Goal: Task Accomplishment & Management: Use online tool/utility

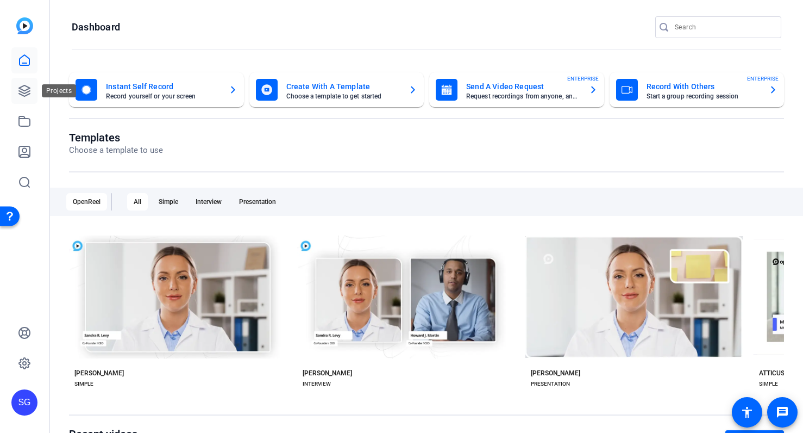
click at [28, 91] on icon at bounding box center [24, 90] width 13 height 13
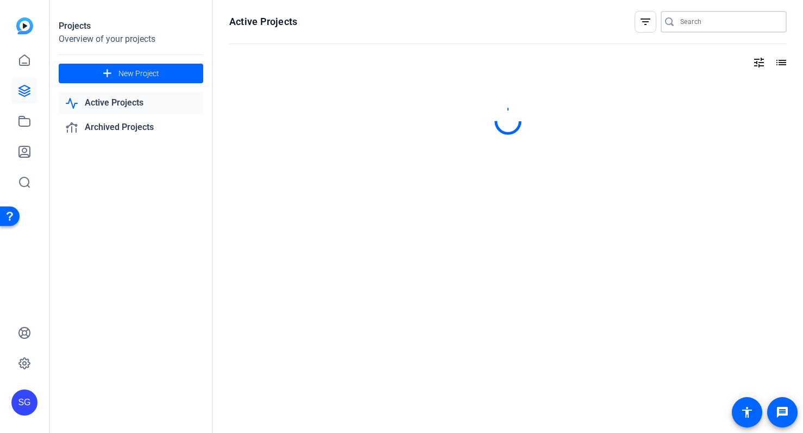
click at [711, 18] on input "Search" at bounding box center [729, 21] width 98 height 13
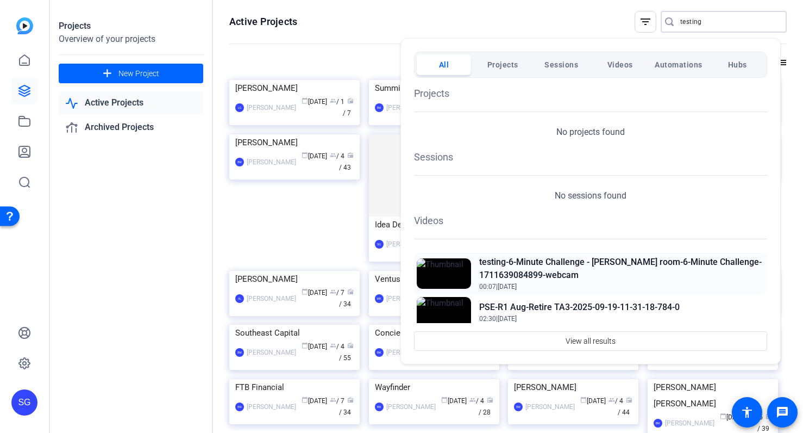
type input "testing"
click at [492, 259] on h2 "testing-6-Minute Challenge - [PERSON_NAME] room-6-Minute Challenge-171163908489…" at bounding box center [621, 268] width 285 height 26
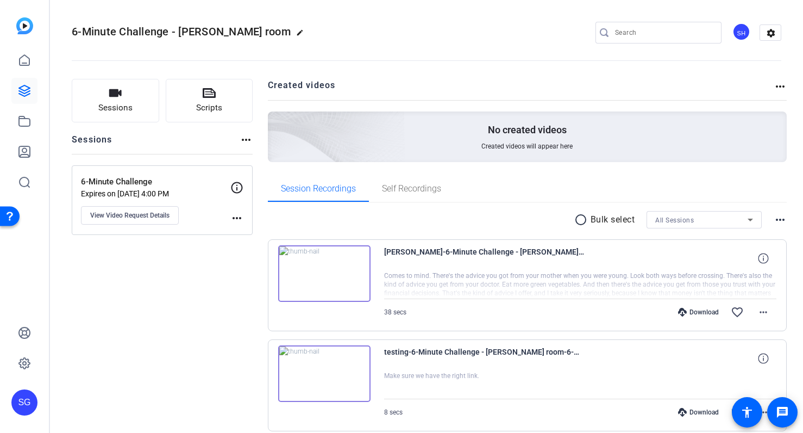
scroll to position [3, 0]
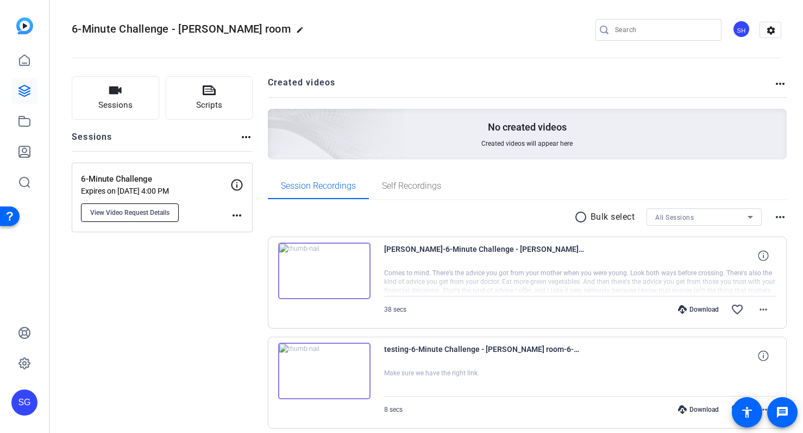
click at [142, 210] on span "View Video Request Details" at bounding box center [129, 212] width 79 height 9
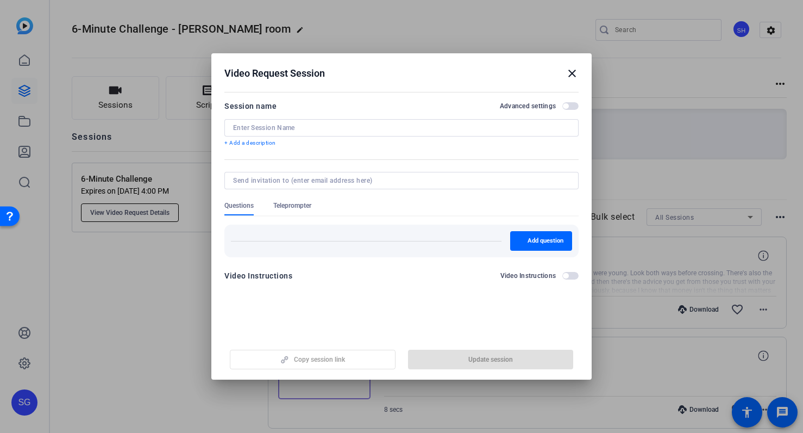
type input "6-Minute Challenge"
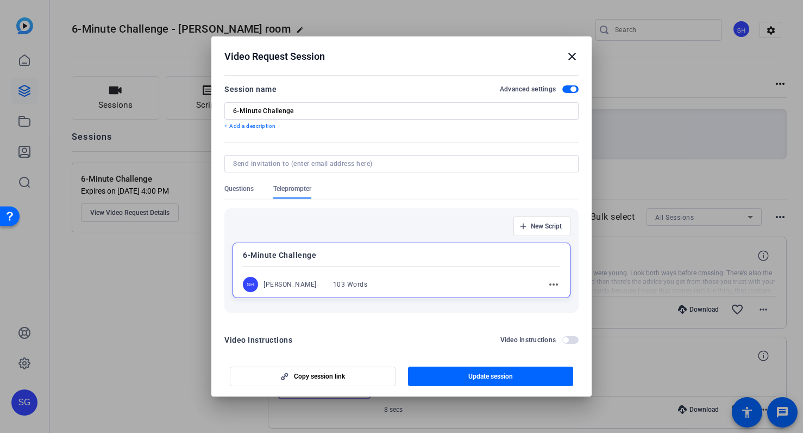
click at [571, 51] on mat-icon "close" at bounding box center [572, 56] width 13 height 13
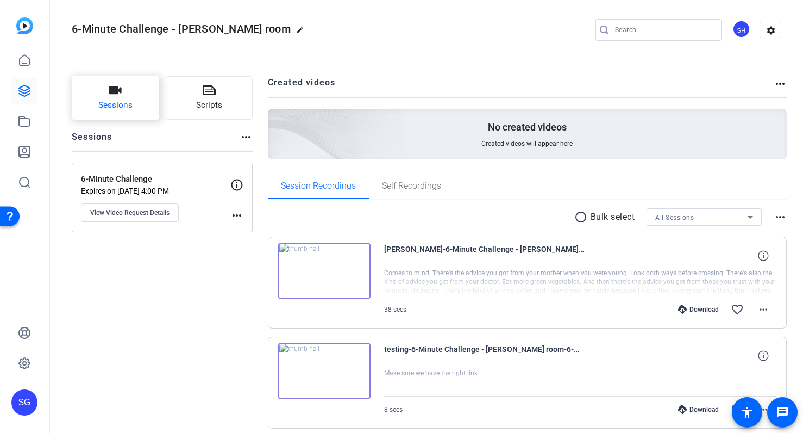
click at [111, 99] on span "Sessions" at bounding box center [115, 105] width 34 height 12
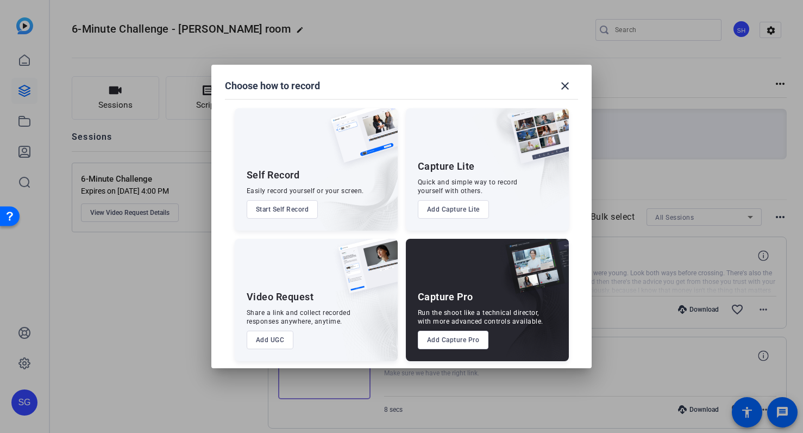
click at [449, 336] on button "Add Capture Pro" at bounding box center [453, 339] width 71 height 18
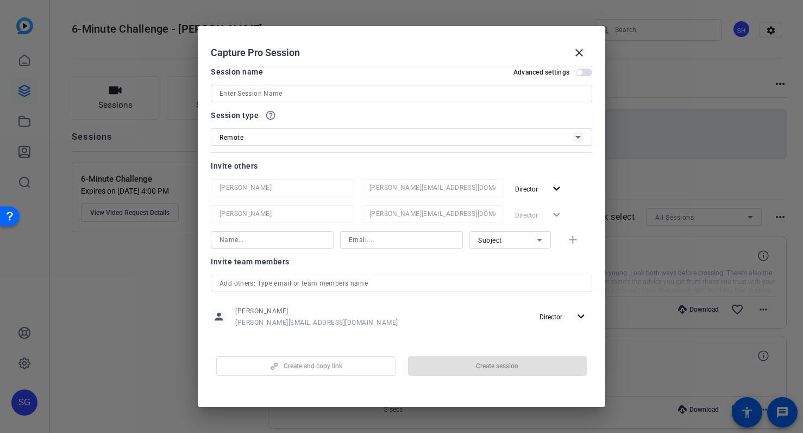
scroll to position [0, 0]
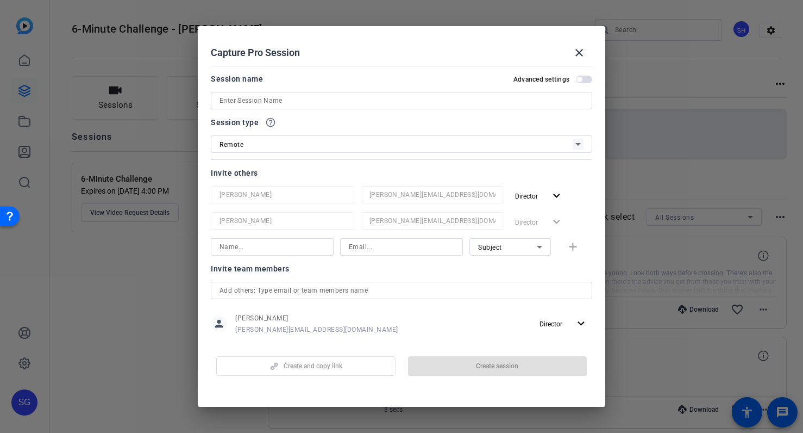
click at [582, 75] on div "Advanced settings" at bounding box center [553, 79] width 79 height 9
click at [578, 77] on span "button" at bounding box center [584, 80] width 16 height 8
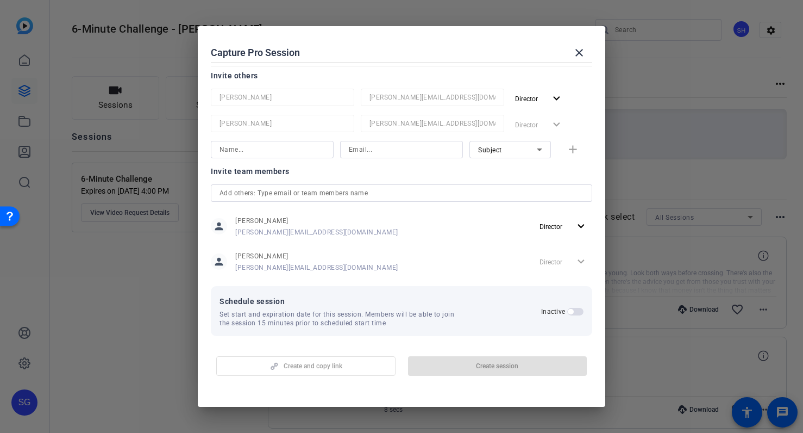
scroll to position [103, 0]
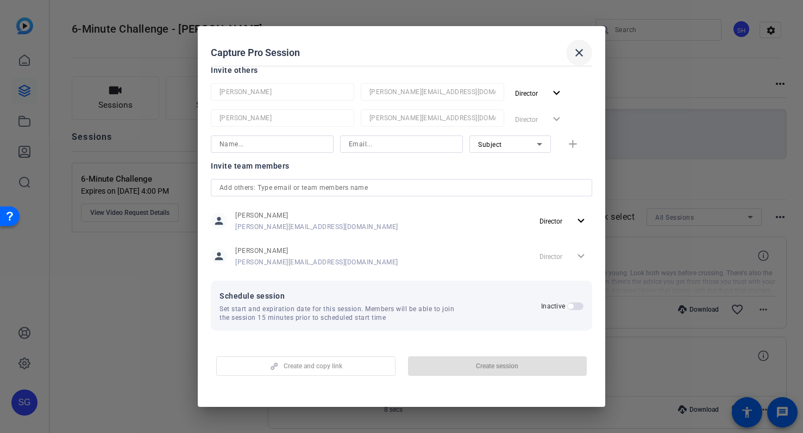
click at [578, 51] on mat-icon "close" at bounding box center [579, 52] width 13 height 13
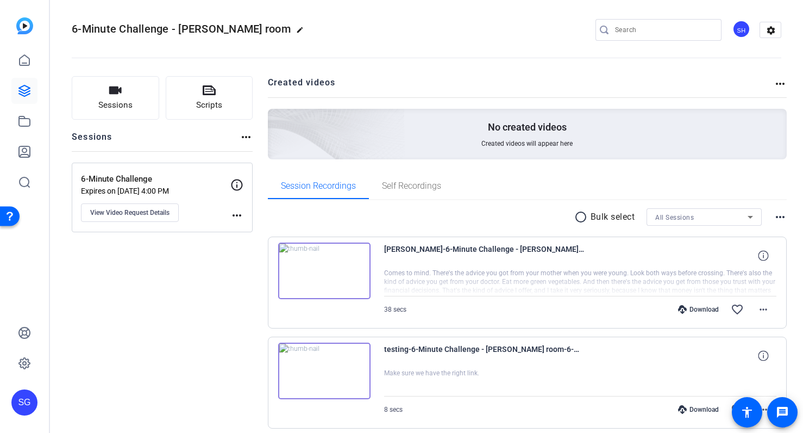
click at [155, 271] on div "Sessions Scripts Sessions more_horiz 6-Minute Challenge Expires on May 27, 2026…" at bounding box center [162, 419] width 181 height 687
click at [23, 62] on icon at bounding box center [24, 60] width 13 height 13
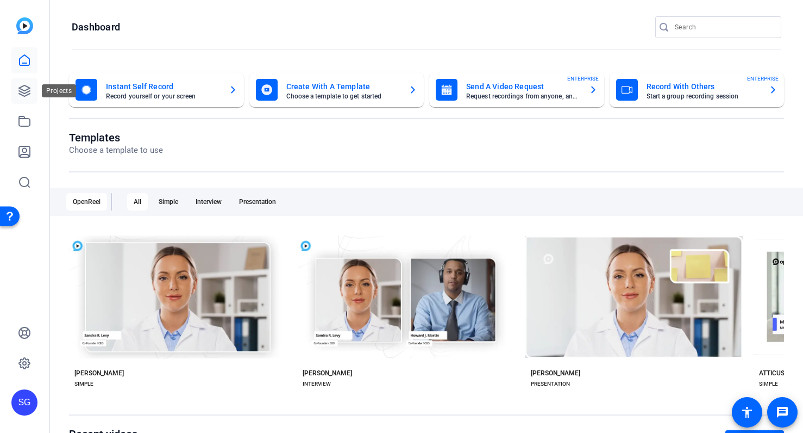
click at [21, 94] on icon at bounding box center [24, 90] width 11 height 11
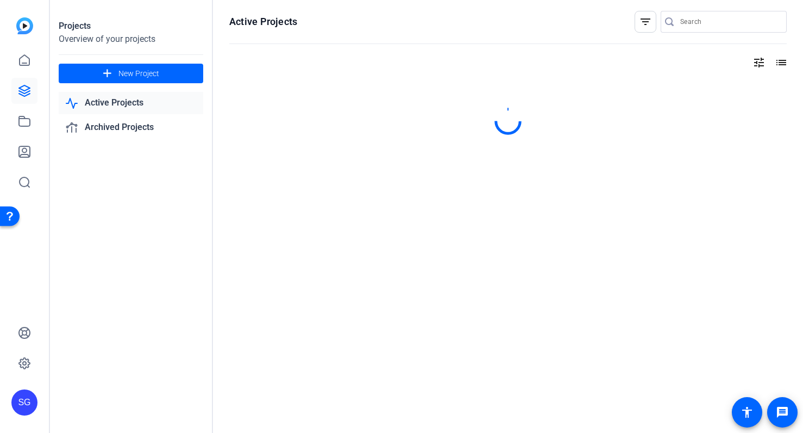
click at [693, 16] on input "Search" at bounding box center [729, 21] width 98 height 13
type input "u"
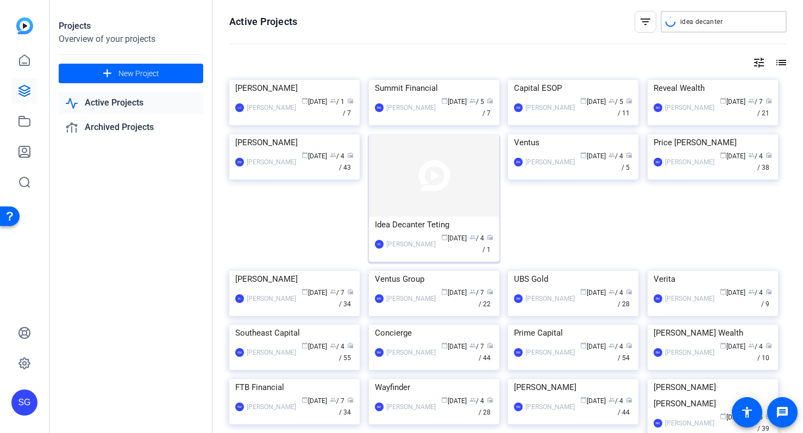
type input "idea decanter"
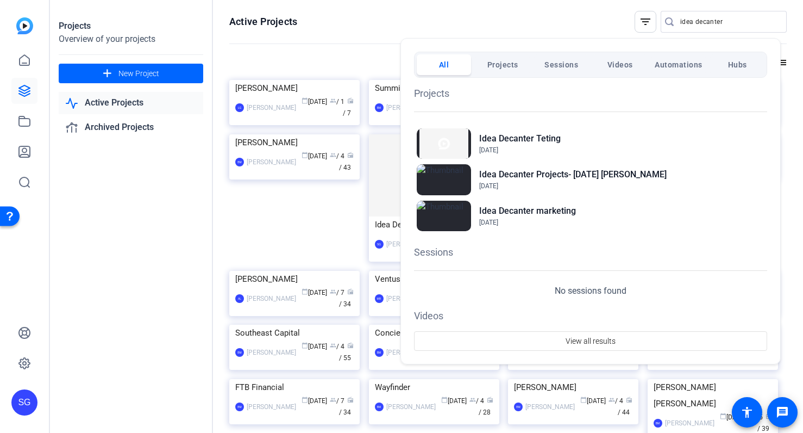
click at [501, 67] on span "Projects" at bounding box center [502, 65] width 31 height 20
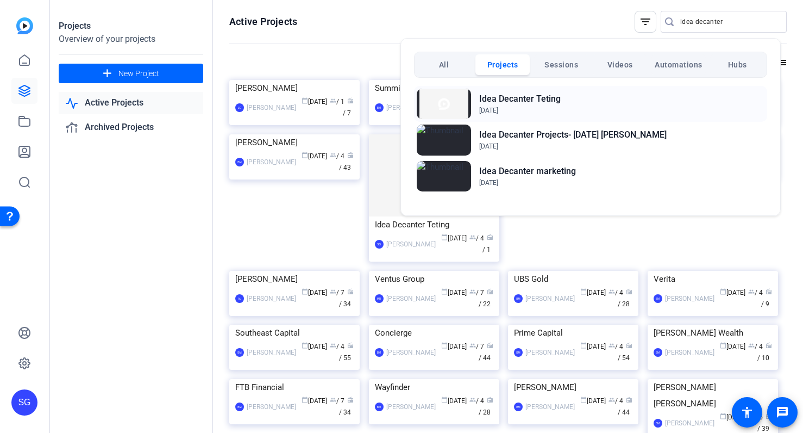
click at [503, 97] on h2 "Idea Decanter Teting" at bounding box center [520, 98] width 82 height 13
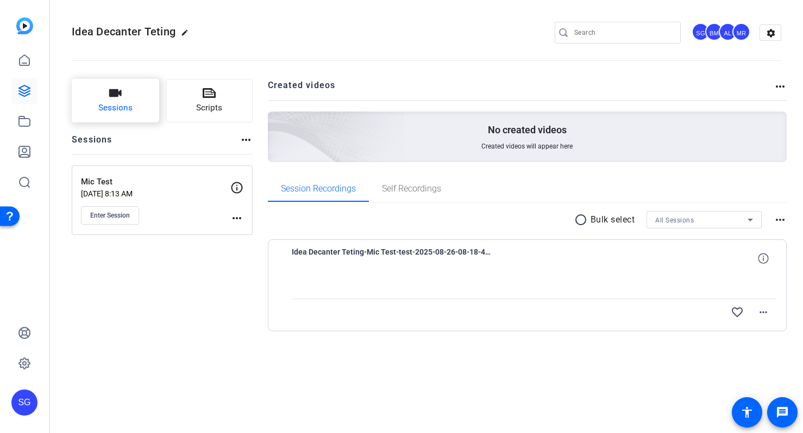
click at [112, 106] on span "Sessions" at bounding box center [115, 108] width 34 height 12
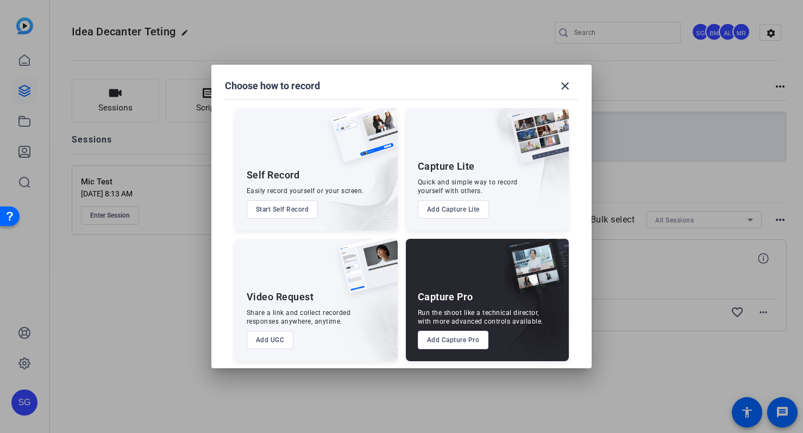
click at [438, 340] on button "Add Capture Pro" at bounding box center [453, 339] width 71 height 18
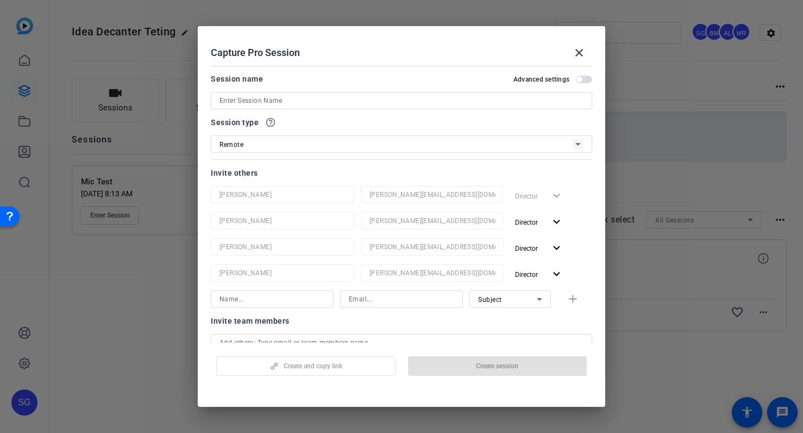
click at [374, 102] on input at bounding box center [402, 100] width 364 height 13
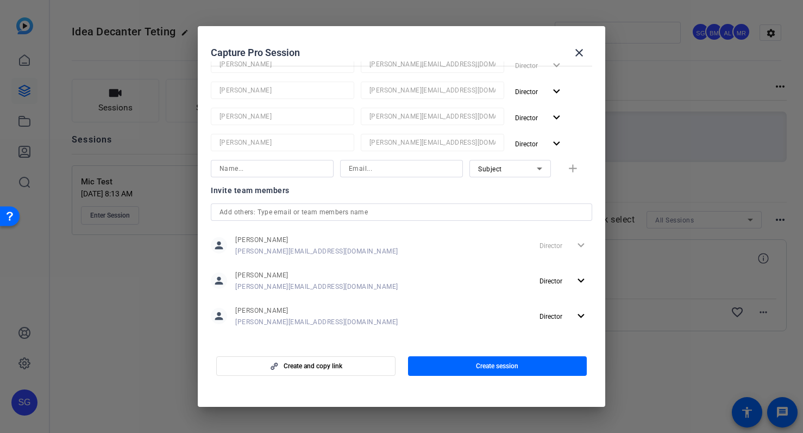
scroll to position [176, 0]
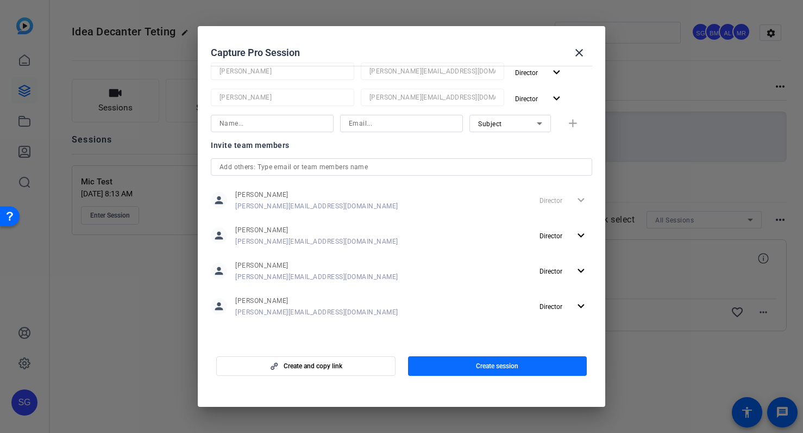
type input "test crop"
click at [487, 364] on span "Create session" at bounding box center [497, 365] width 42 height 9
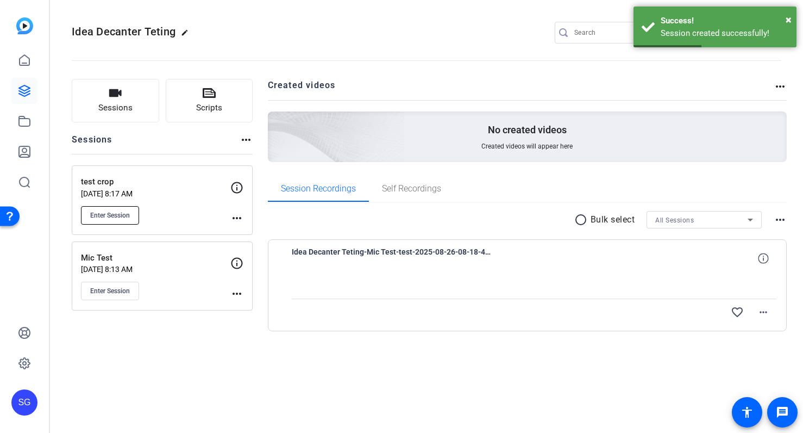
click at [104, 212] on span "Enter Session" at bounding box center [110, 215] width 40 height 9
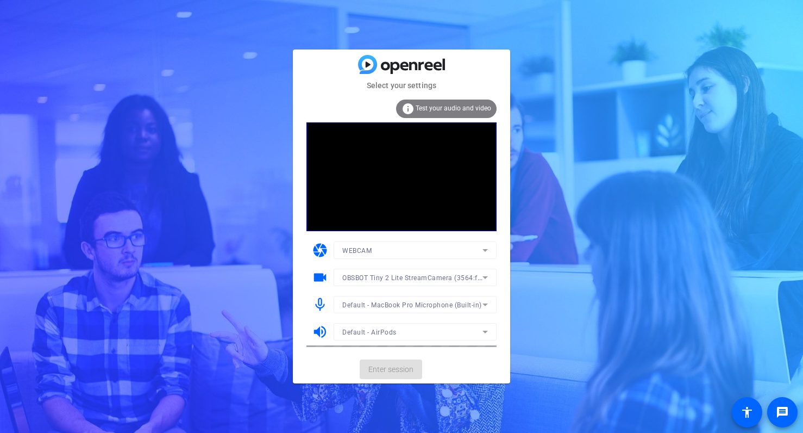
click at [386, 373] on mat-card-actions "Enter session" at bounding box center [401, 369] width 217 height 28
click at [399, 361] on span at bounding box center [391, 369] width 62 height 26
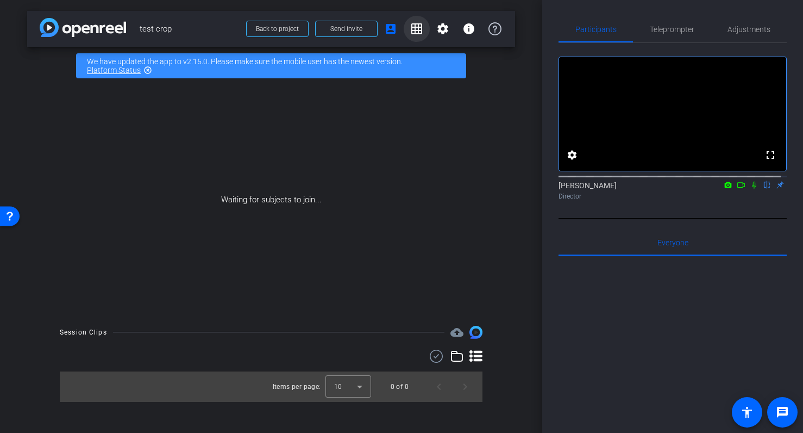
click at [416, 30] on mat-icon "grid_on" at bounding box center [416, 28] width 13 height 13
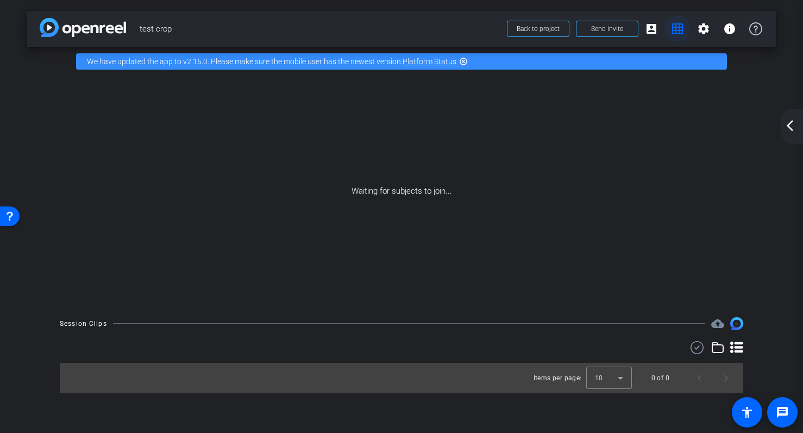
click at [675, 28] on mat-icon "grid_on" at bounding box center [677, 28] width 13 height 13
click at [698, 28] on mat-icon "settings" at bounding box center [703, 28] width 13 height 13
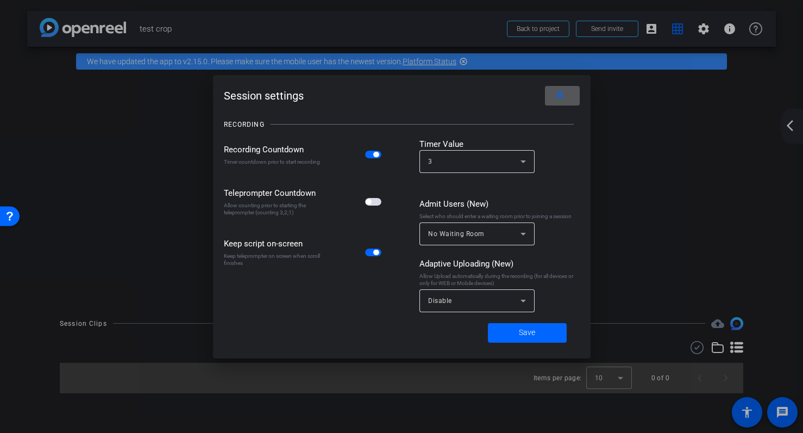
click at [560, 93] on mat-icon "close" at bounding box center [560, 96] width 14 height 14
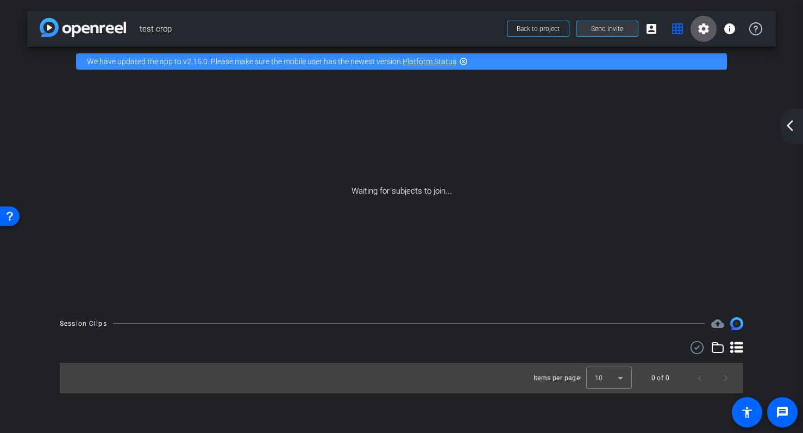
click at [614, 21] on span at bounding box center [607, 29] width 61 height 26
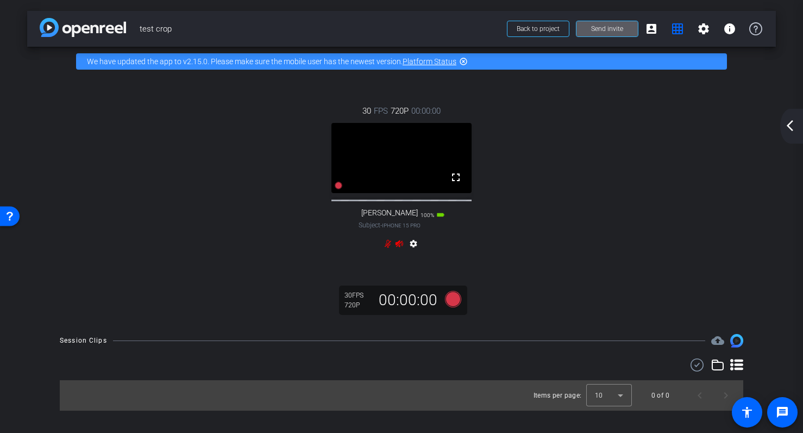
click at [784, 130] on mat-icon "arrow_back_ios_new" at bounding box center [790, 125] width 13 height 13
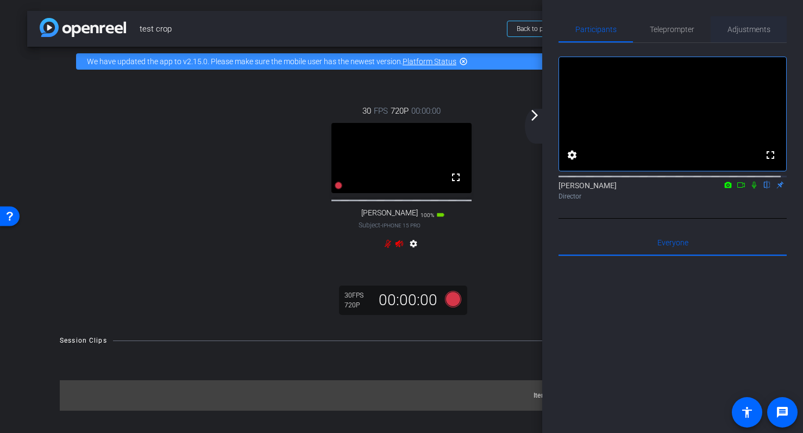
click at [738, 34] on span "Adjustments" at bounding box center [749, 29] width 43 height 26
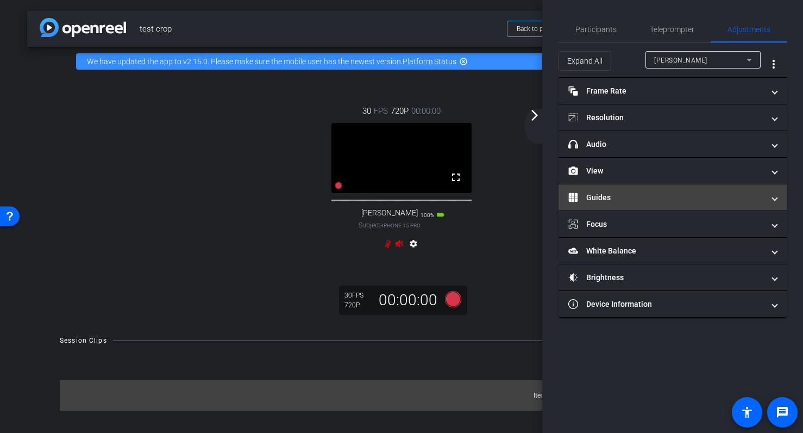
click at [710, 188] on mat-expansion-panel-header "Guides" at bounding box center [673, 197] width 228 height 26
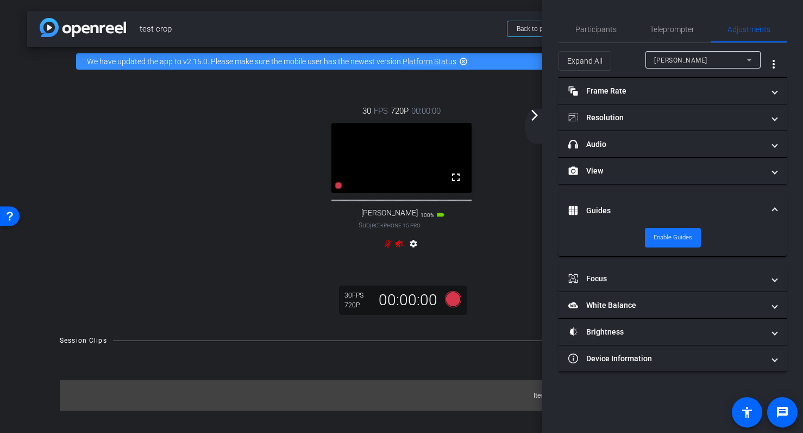
click at [669, 238] on span "Enable Guides" at bounding box center [673, 237] width 39 height 16
click at [667, 237] on span "Disable Guides" at bounding box center [673, 237] width 41 height 16
click at [667, 237] on span "Enable Guides" at bounding box center [673, 237] width 39 height 16
